Goal: Task Accomplishment & Management: Manage account settings

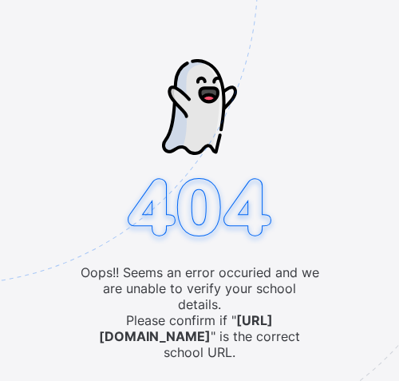
click at [203, 368] on img at bounding box center [63, 59] width 832 height 772
click at [202, 368] on img at bounding box center [63, 59] width 832 height 772
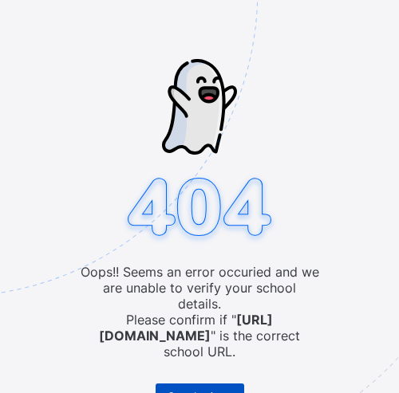
click at [207, 373] on span "Go to Login" at bounding box center [193, 396] width 51 height 12
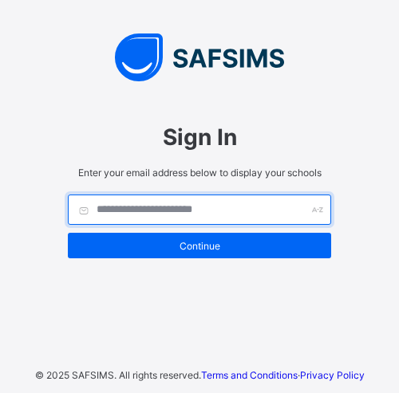
click at [172, 210] on input "text" at bounding box center [199, 210] width 263 height 30
type input "**********"
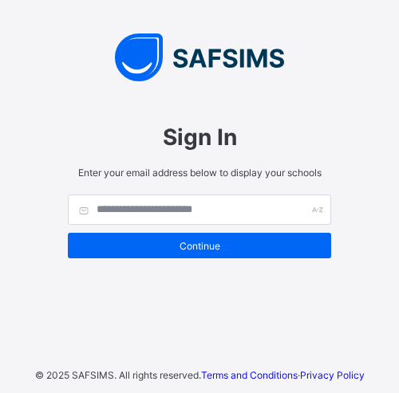
click at [188, 88] on div "Sign In Enter your email address below to display your schools Continue" at bounding box center [199, 162] width 295 height 257
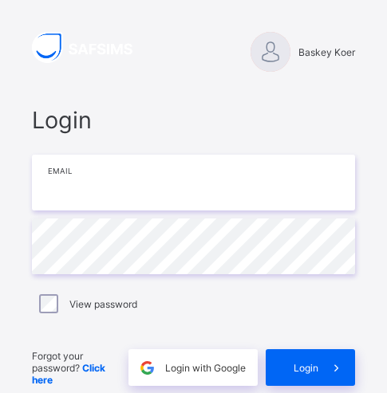
type input "**********"
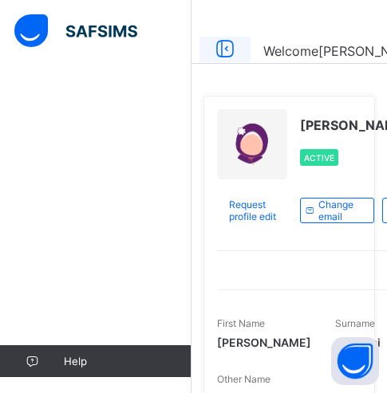
click at [223, 49] on icon at bounding box center [224, 49] width 27 height 23
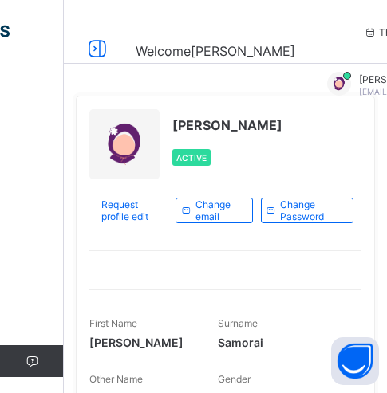
click at [363, 32] on icon at bounding box center [370, 32] width 14 height 12
drag, startPoint x: 300, startPoint y: 30, endPoint x: 307, endPoint y: 35, distance: 8.6
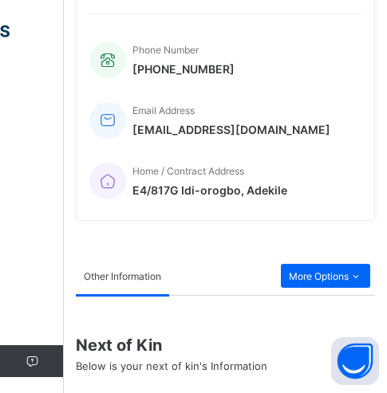
scroll to position [857, 0]
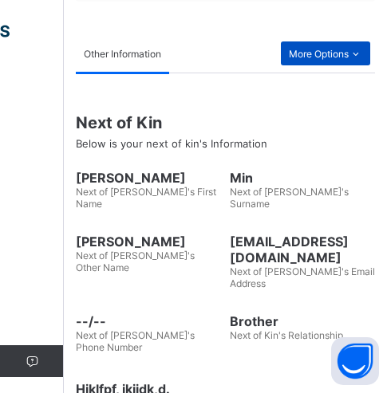
click at [305, 57] on span "More Options" at bounding box center [325, 54] width 73 height 12
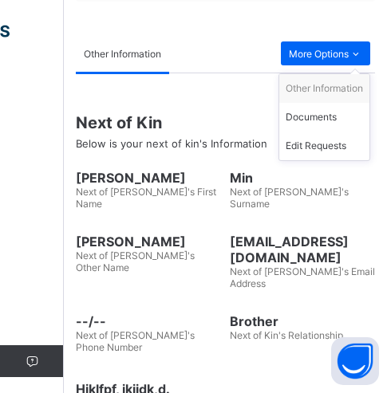
click at [232, 101] on div "Next of Kin Below is your next of kin's Information Kim Next of Kin's First Nam…" at bounding box center [225, 245] width 299 height 344
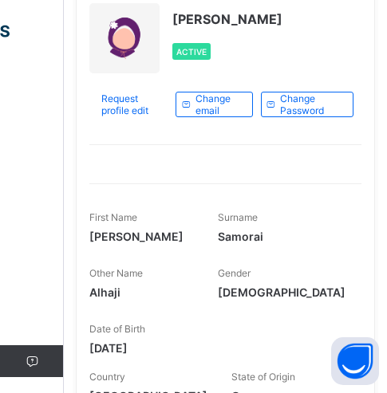
scroll to position [0, 0]
